Goal: Information Seeking & Learning: Learn about a topic

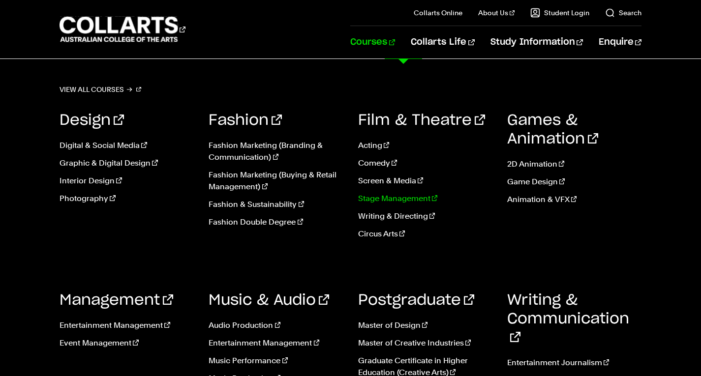
click at [391, 202] on link "Stage Management" at bounding box center [425, 199] width 134 height 12
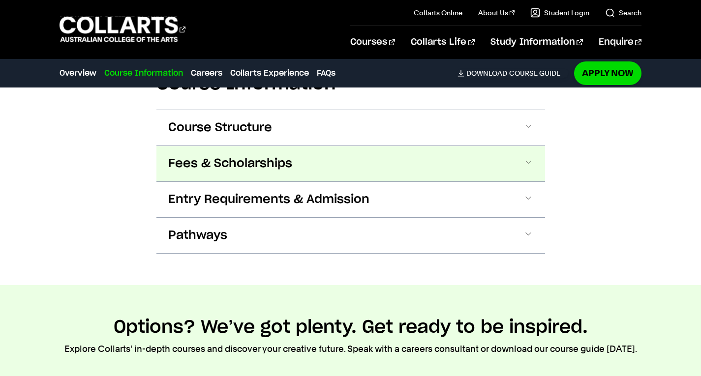
scroll to position [1082, 0]
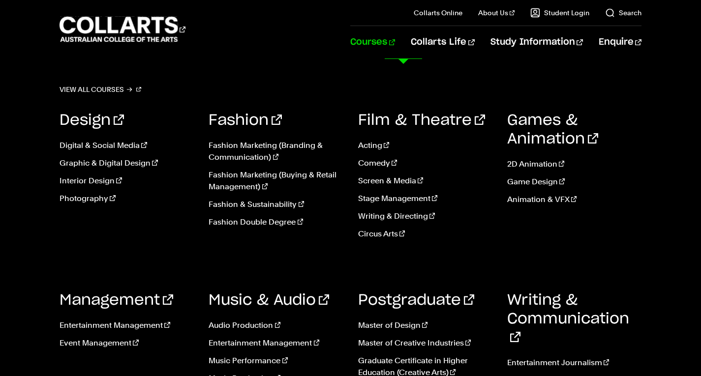
click at [395, 43] on link "Courses" at bounding box center [372, 42] width 45 height 32
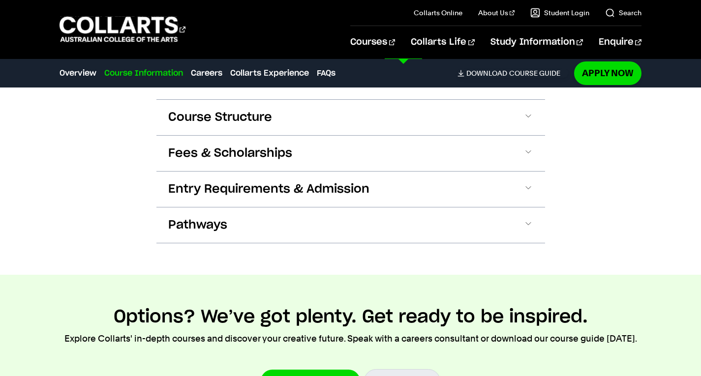
click at [137, 74] on link "Course Information" at bounding box center [143, 73] width 79 height 12
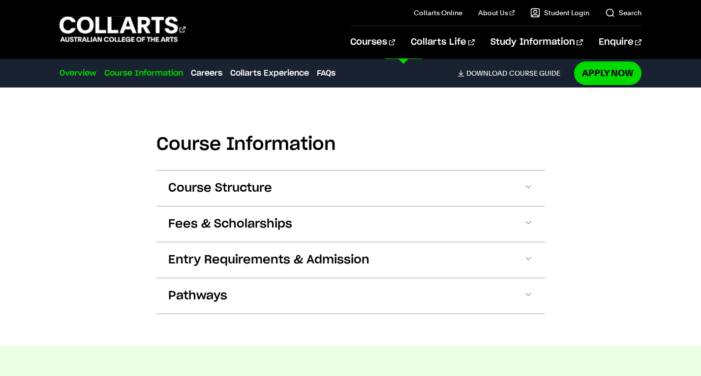
click at [88, 69] on link "Overview" at bounding box center [78, 73] width 37 height 12
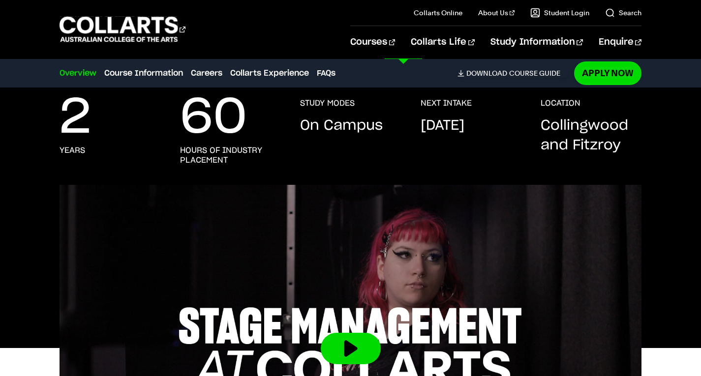
scroll to position [194, 0]
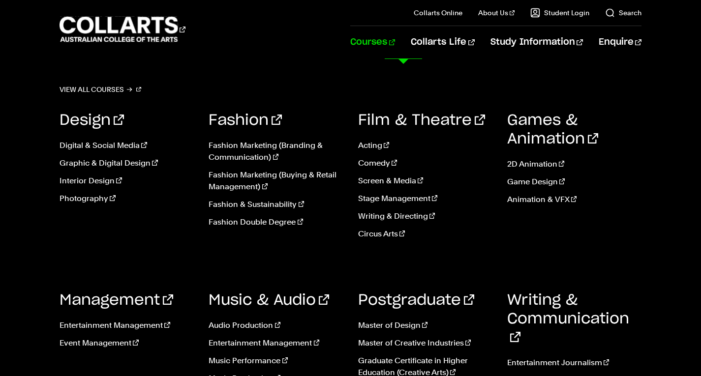
click at [395, 33] on link "Courses" at bounding box center [372, 42] width 45 height 32
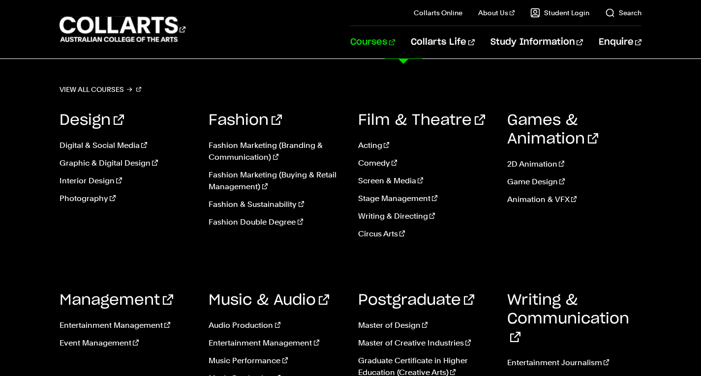
click at [395, 44] on link "Courses" at bounding box center [372, 42] width 45 height 32
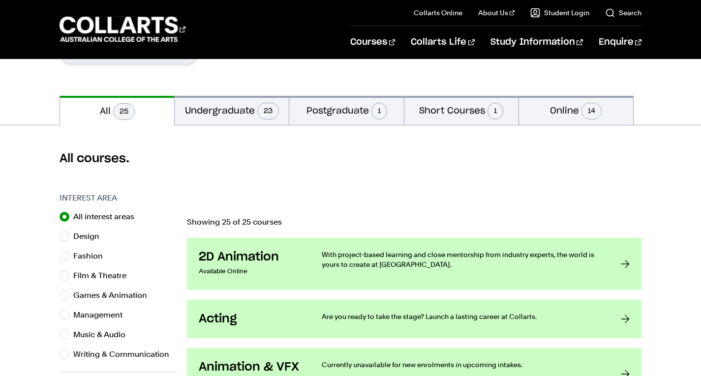
scroll to position [178, 0]
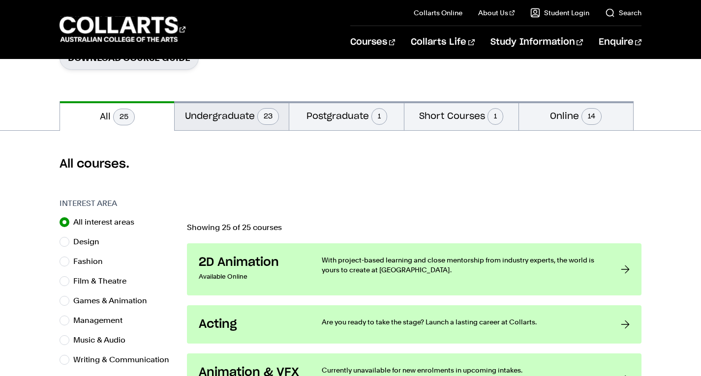
click at [219, 119] on button "Undergraduate 23" at bounding box center [232, 115] width 114 height 29
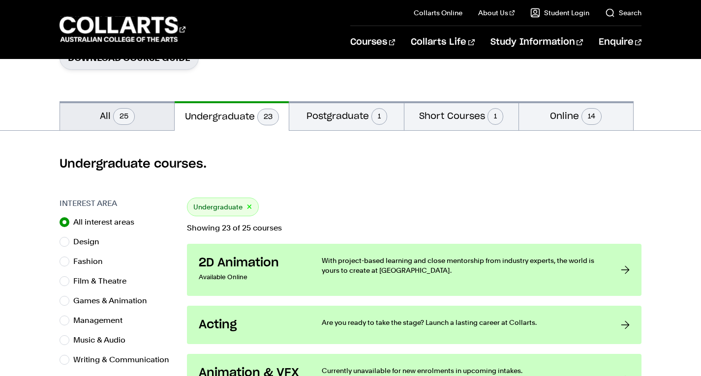
click at [137, 108] on button "All 25" at bounding box center [117, 115] width 114 height 29
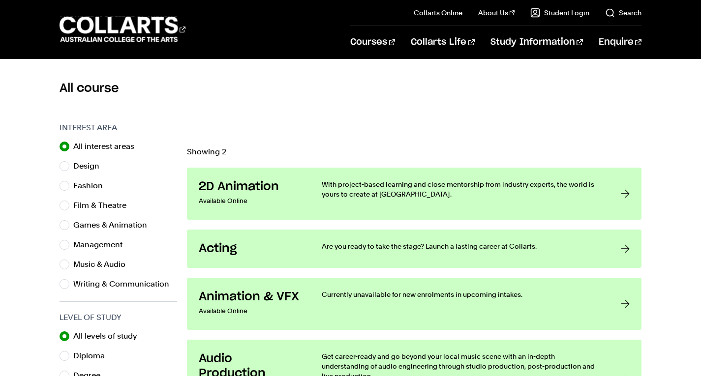
scroll to position [272, 0]
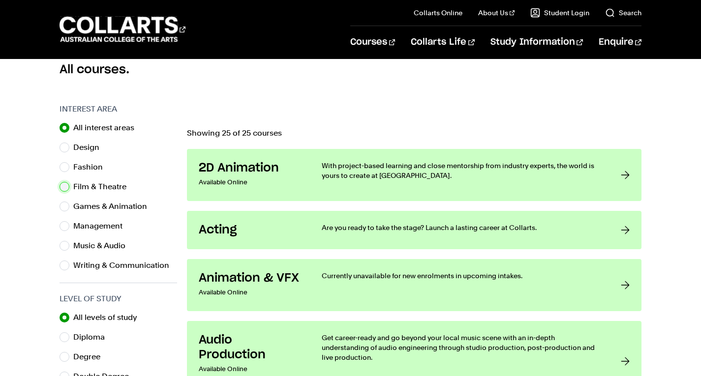
click at [66, 187] on input "Film & Theatre" at bounding box center [65, 187] width 10 height 10
radio input "true"
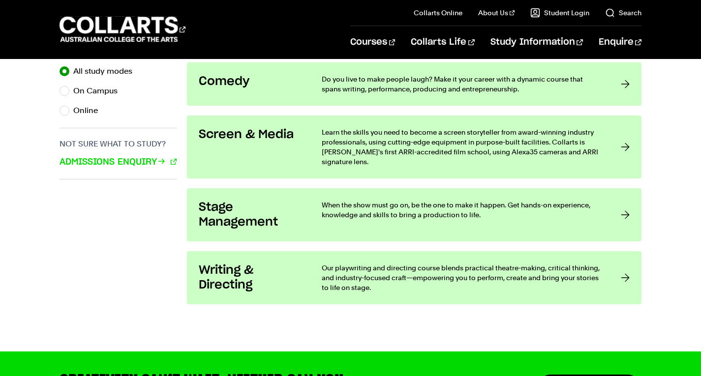
scroll to position [670, 0]
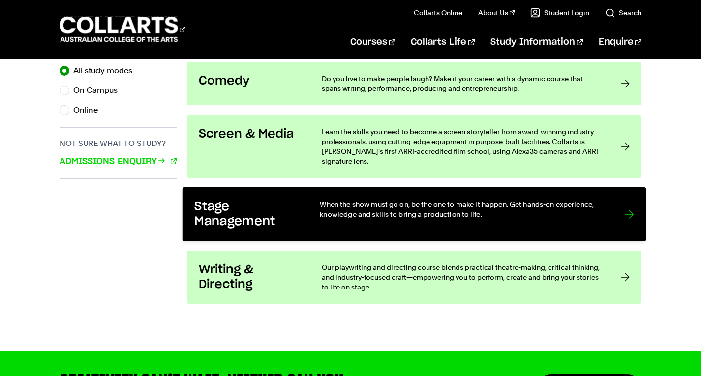
click at [423, 200] on p "When the show must go on, be the one to make it happen. Get hands-on experience…" at bounding box center [462, 209] width 285 height 20
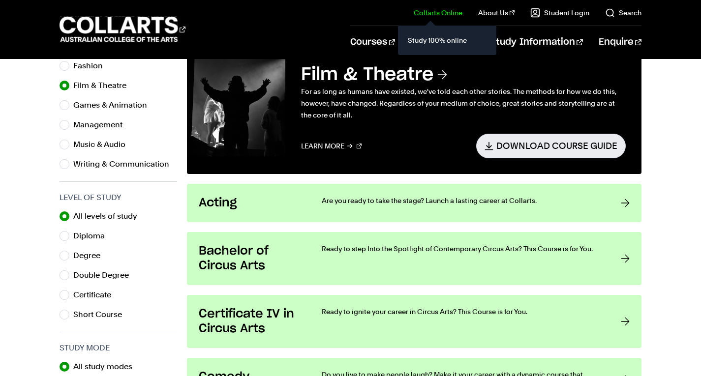
scroll to position [379, 0]
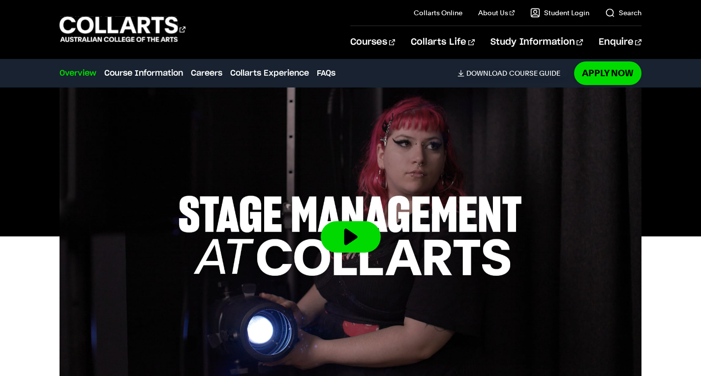
scroll to position [135, 0]
